Goal: Task Accomplishment & Management: Manage account settings

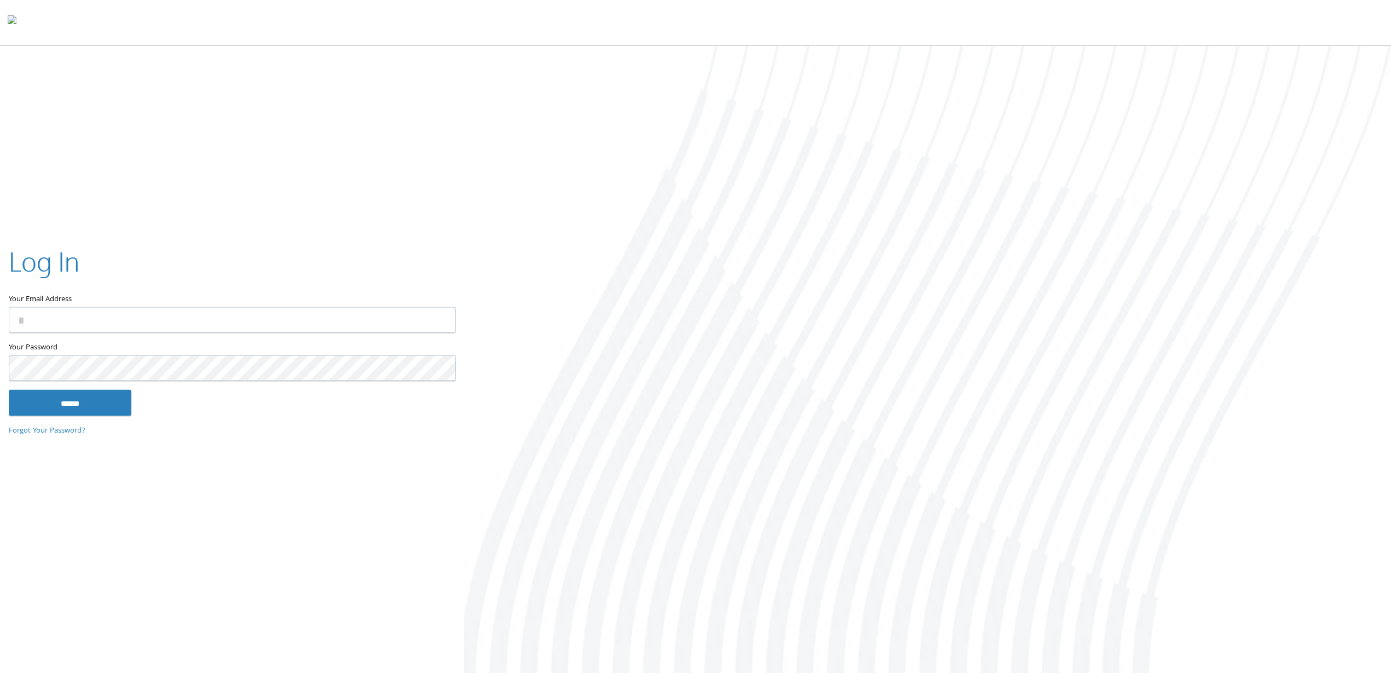
click at [264, 318] on input "Your Email Address" at bounding box center [232, 320] width 447 height 26
type input "**********"
click at [9, 389] on input "******" at bounding box center [70, 402] width 123 height 26
